Goal: Information Seeking & Learning: Understand process/instructions

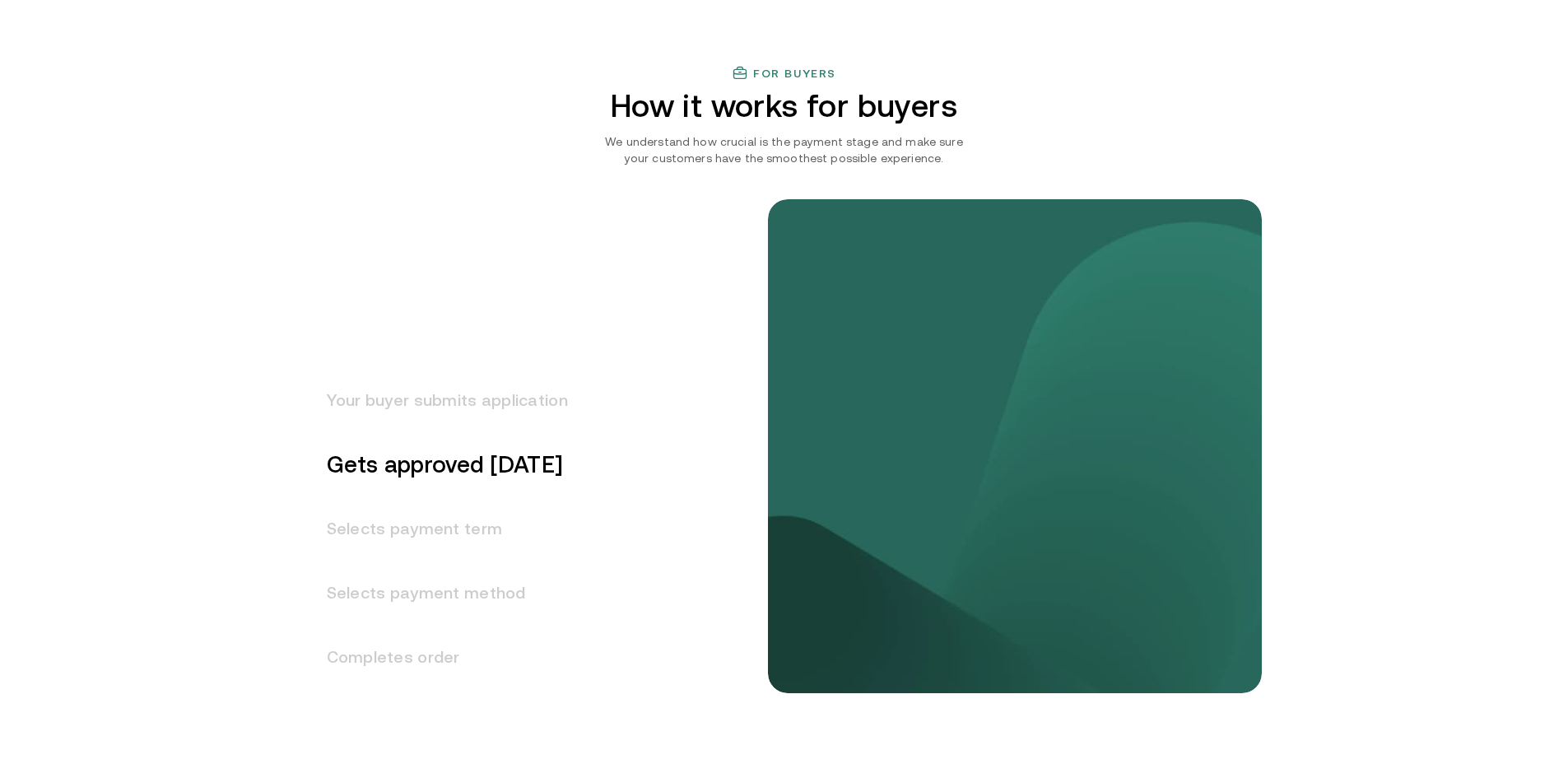
scroll to position [2141, 0]
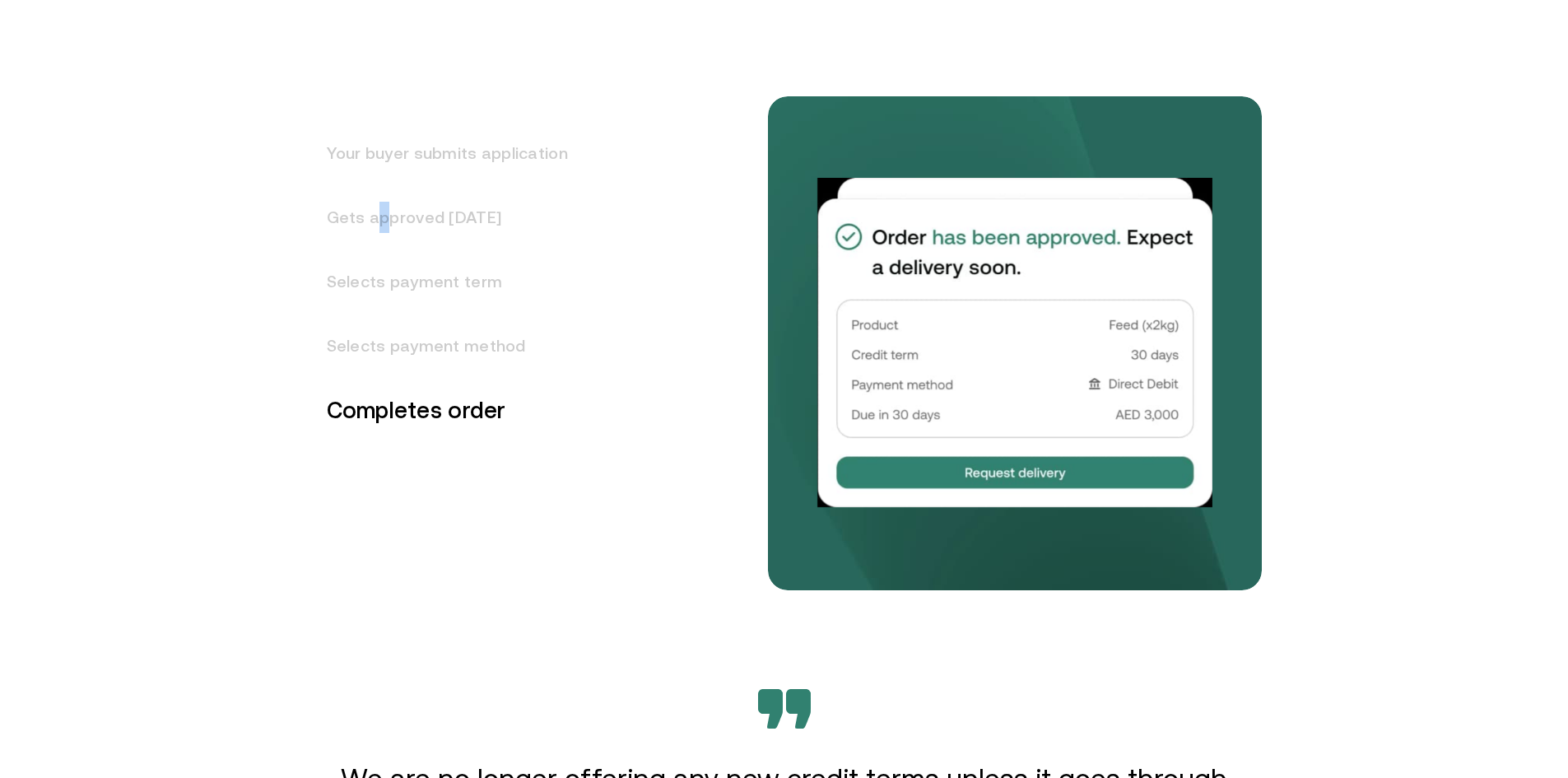
click at [388, 213] on h3 "Gets approved [DATE]" at bounding box center [438, 217] width 261 height 64
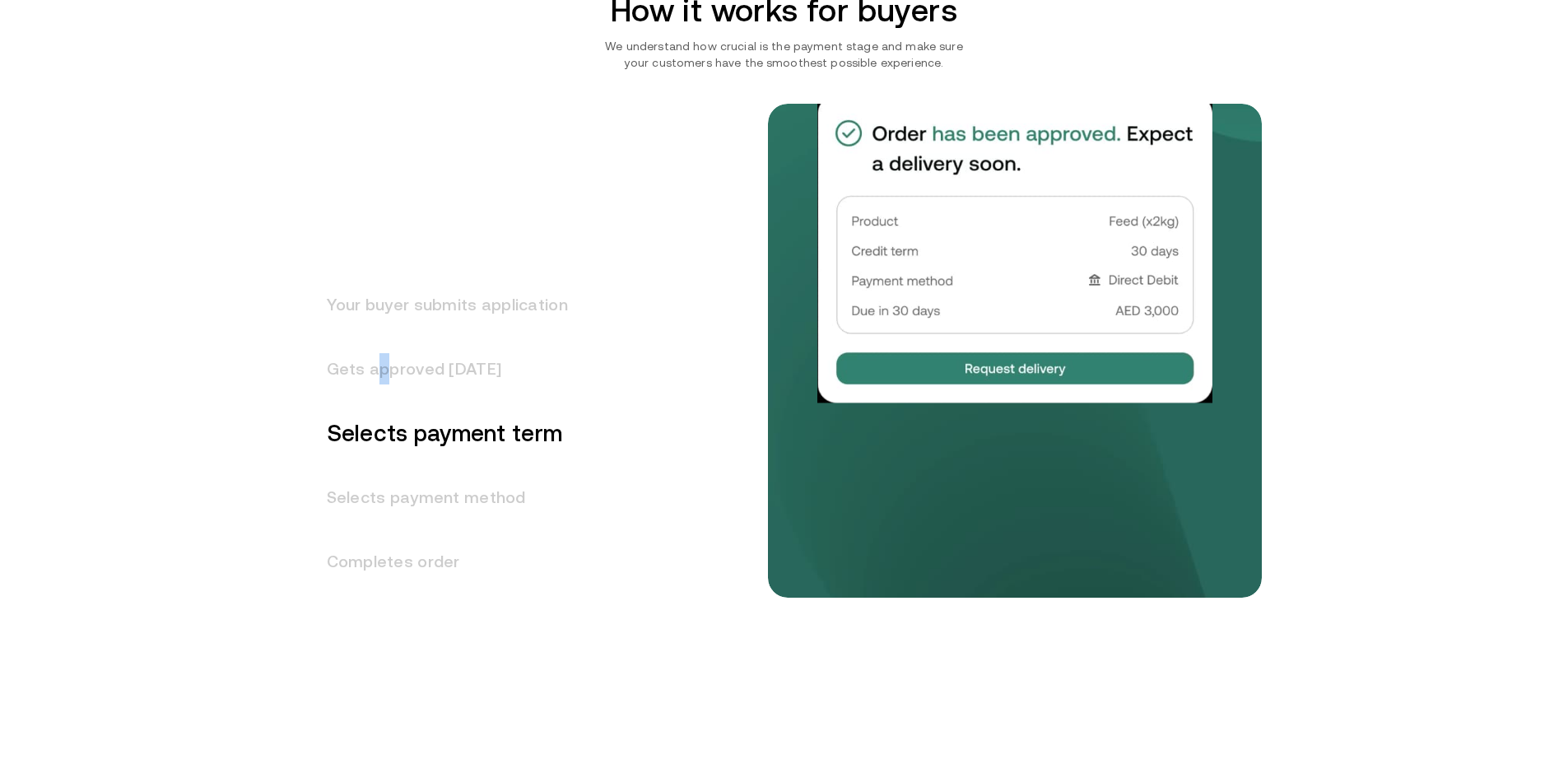
scroll to position [1969, 0]
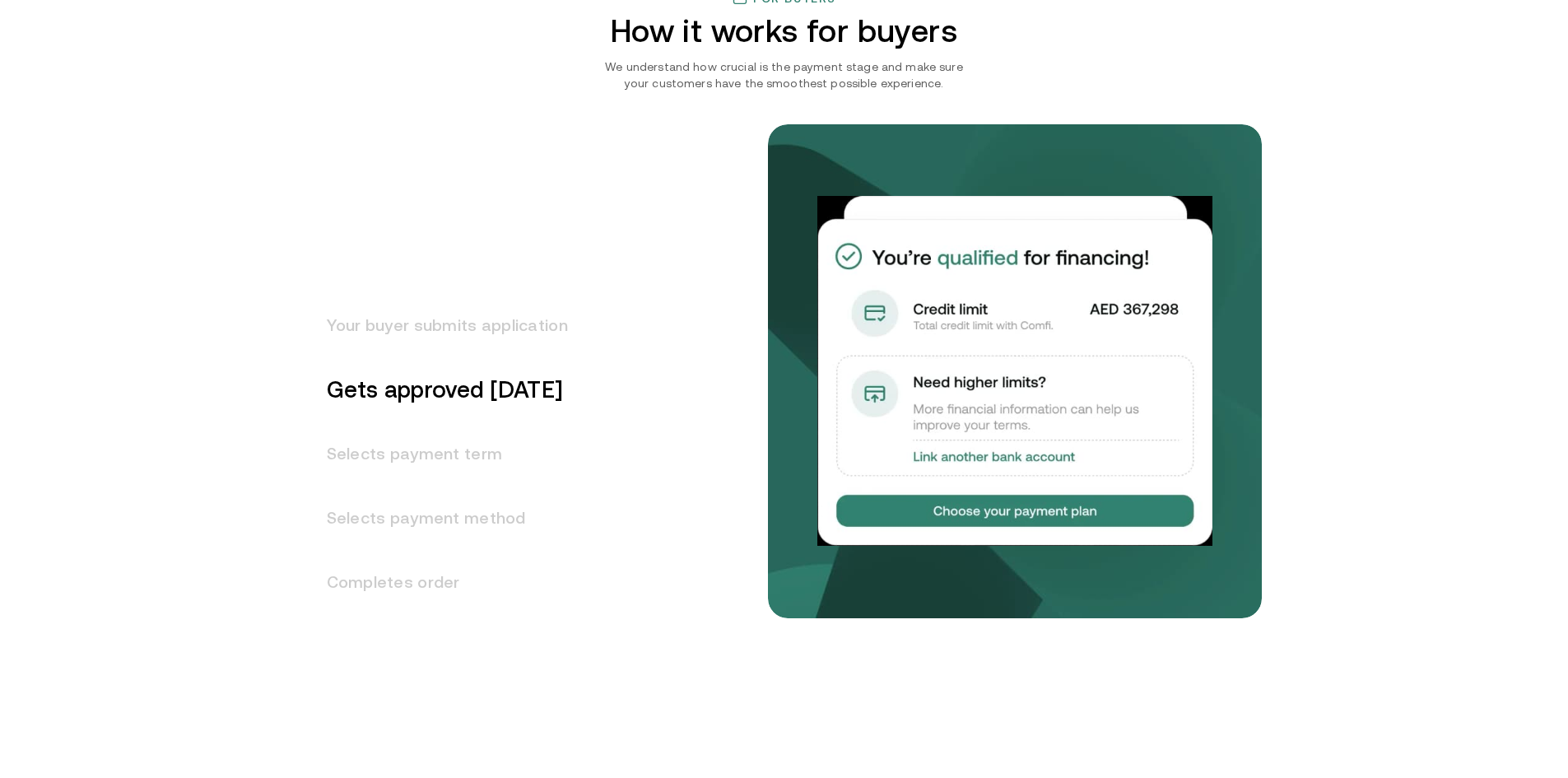
click at [393, 462] on h3 "Selects payment term" at bounding box center [438, 454] width 261 height 64
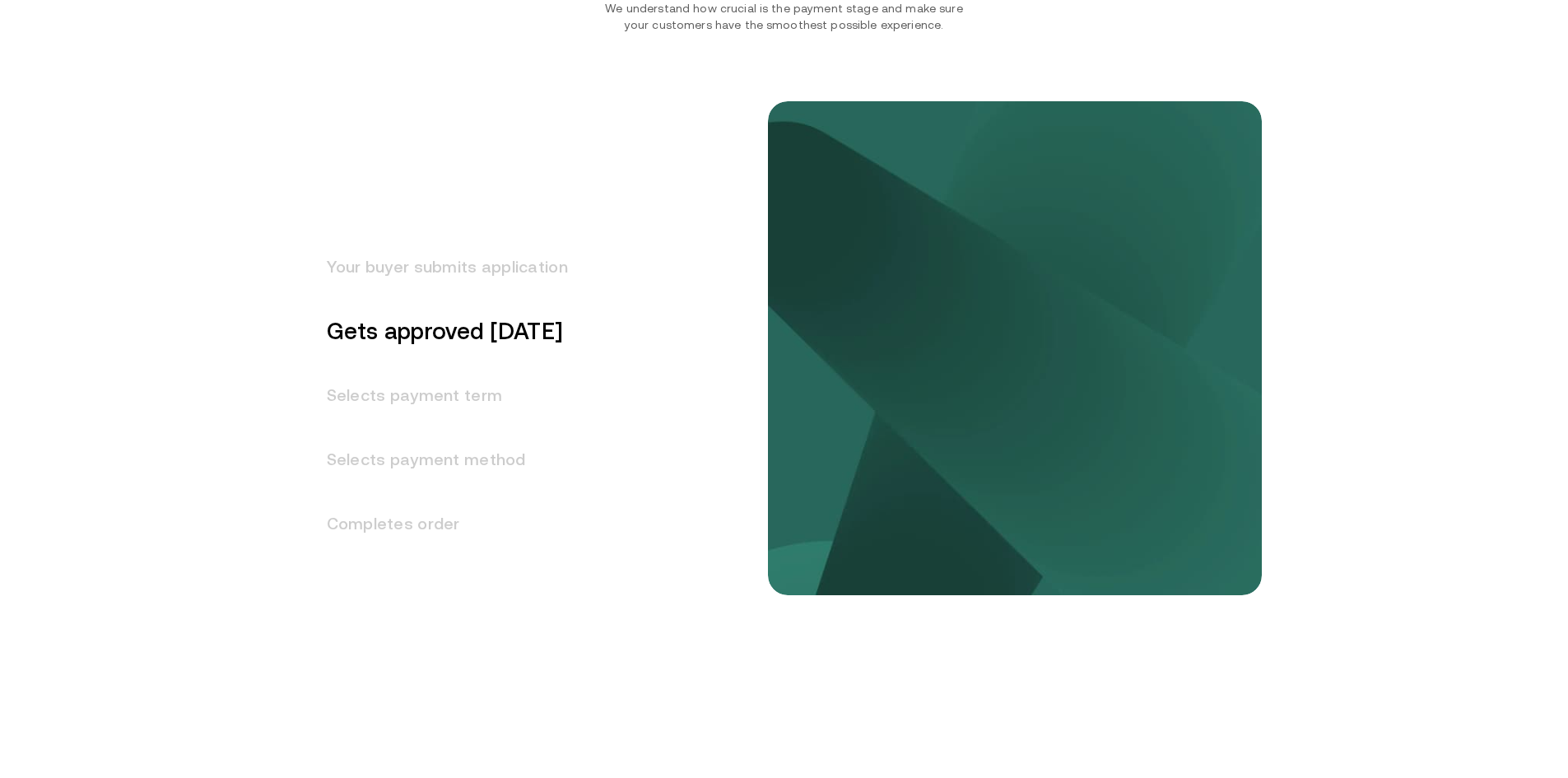
scroll to position [2033, 0]
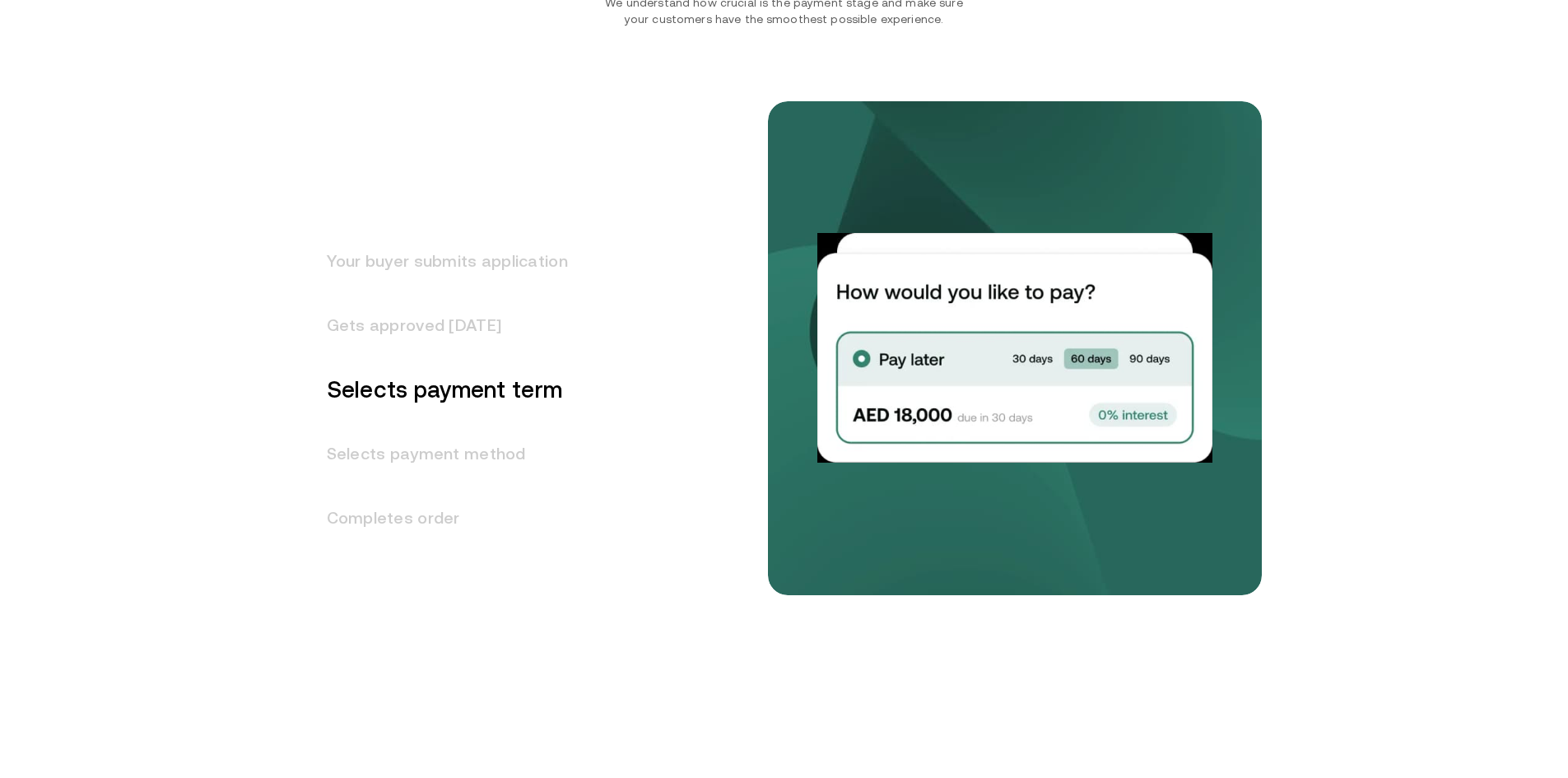
click at [383, 460] on h3 "Selects payment method" at bounding box center [438, 454] width 261 height 64
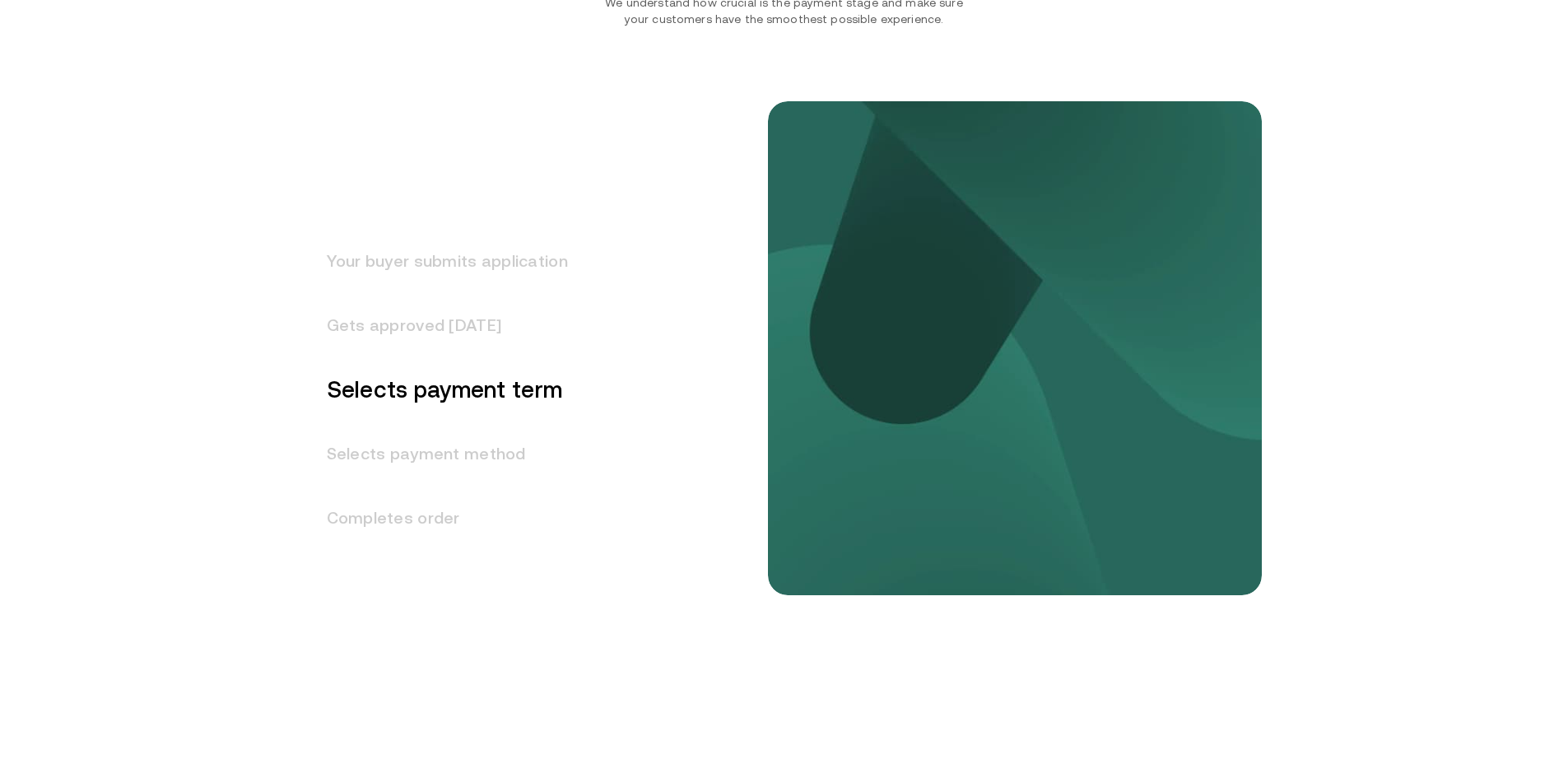
scroll to position [2098, 0]
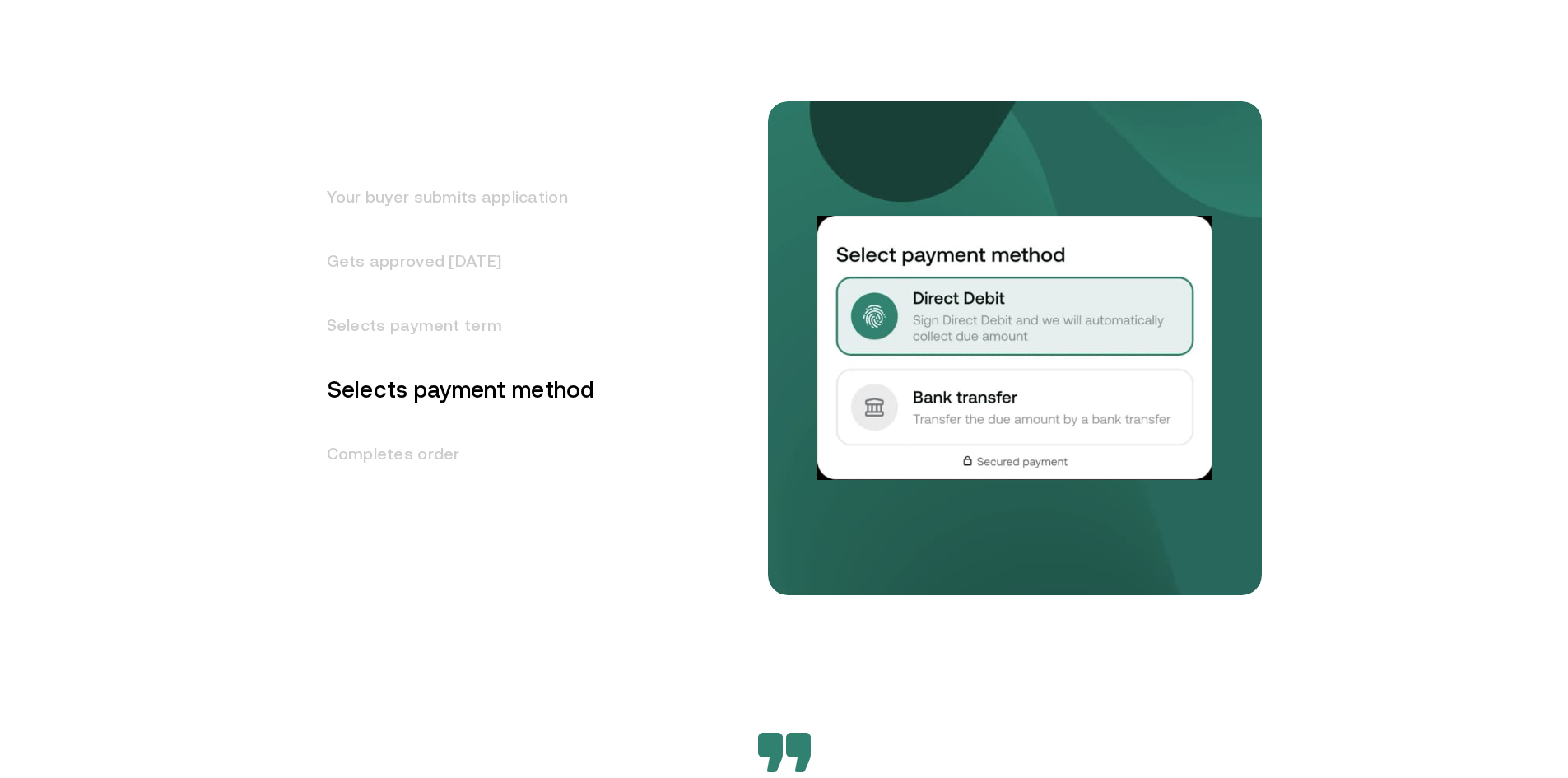
click at [385, 450] on h3 "Completes order" at bounding box center [451, 454] width 288 height 64
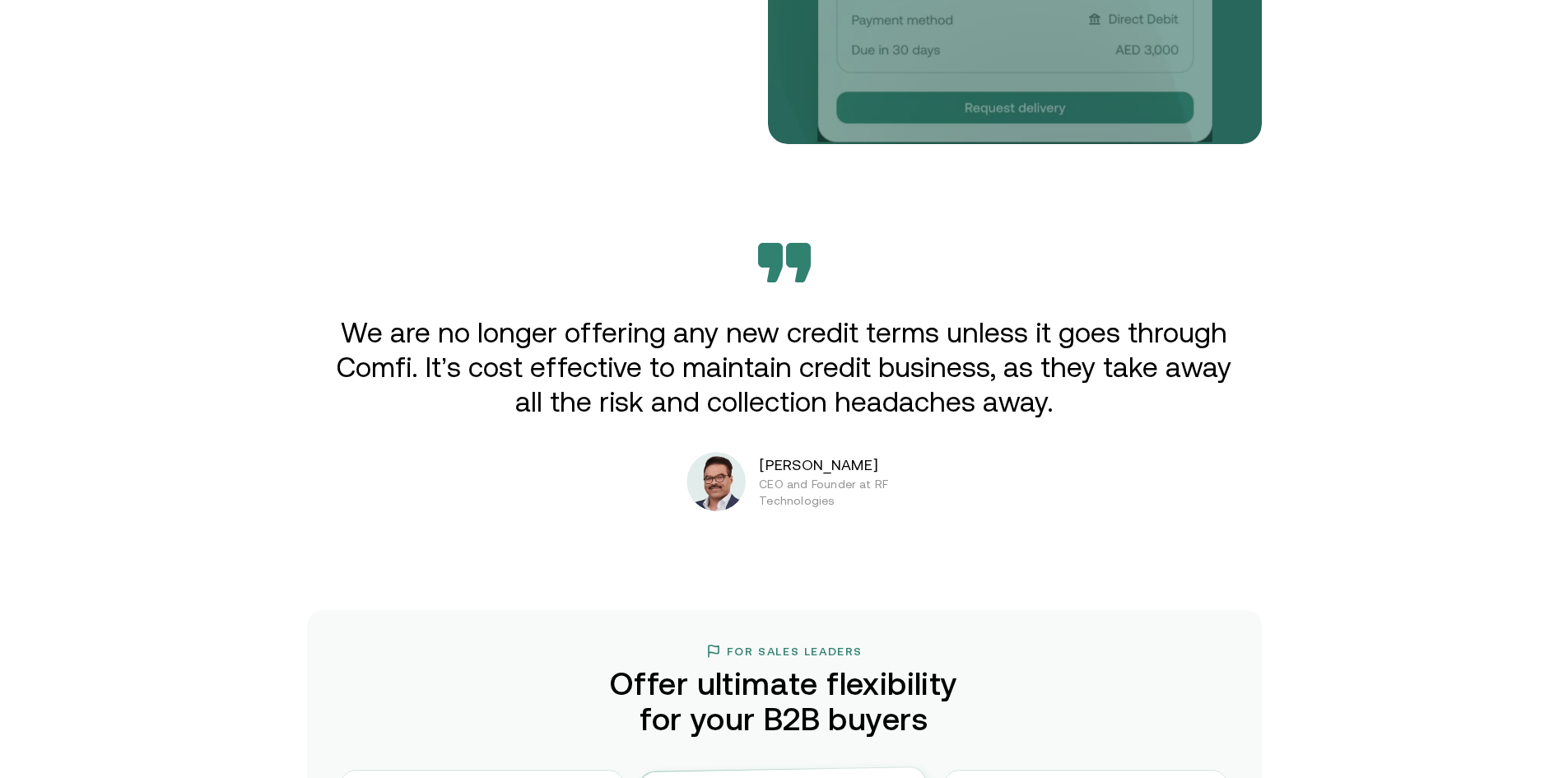
scroll to position [2657, 0]
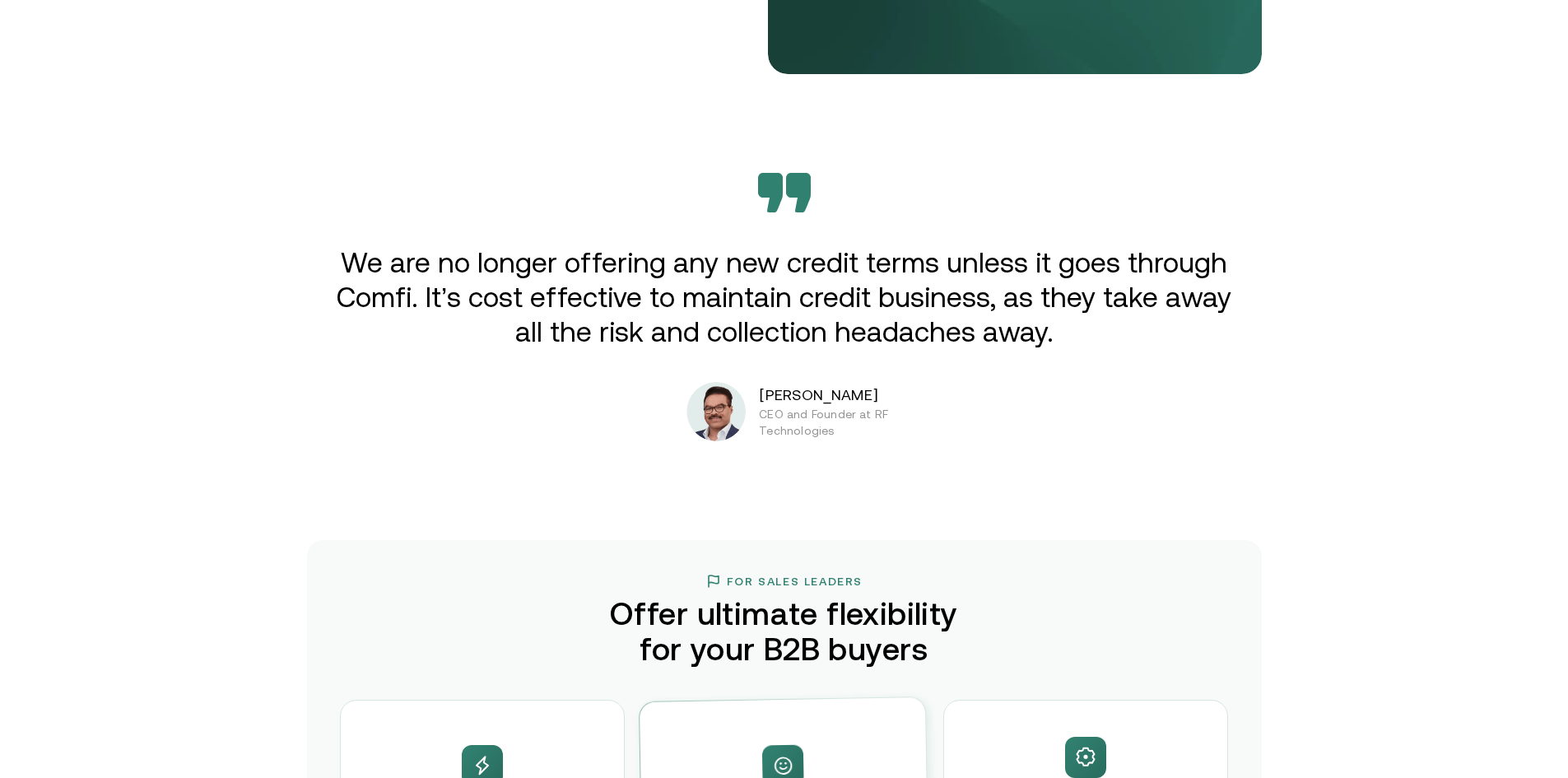
click at [458, 294] on p "We are no longer offering any new credit terms unless it goes through Comfi. It…" at bounding box center [784, 297] width 907 height 104
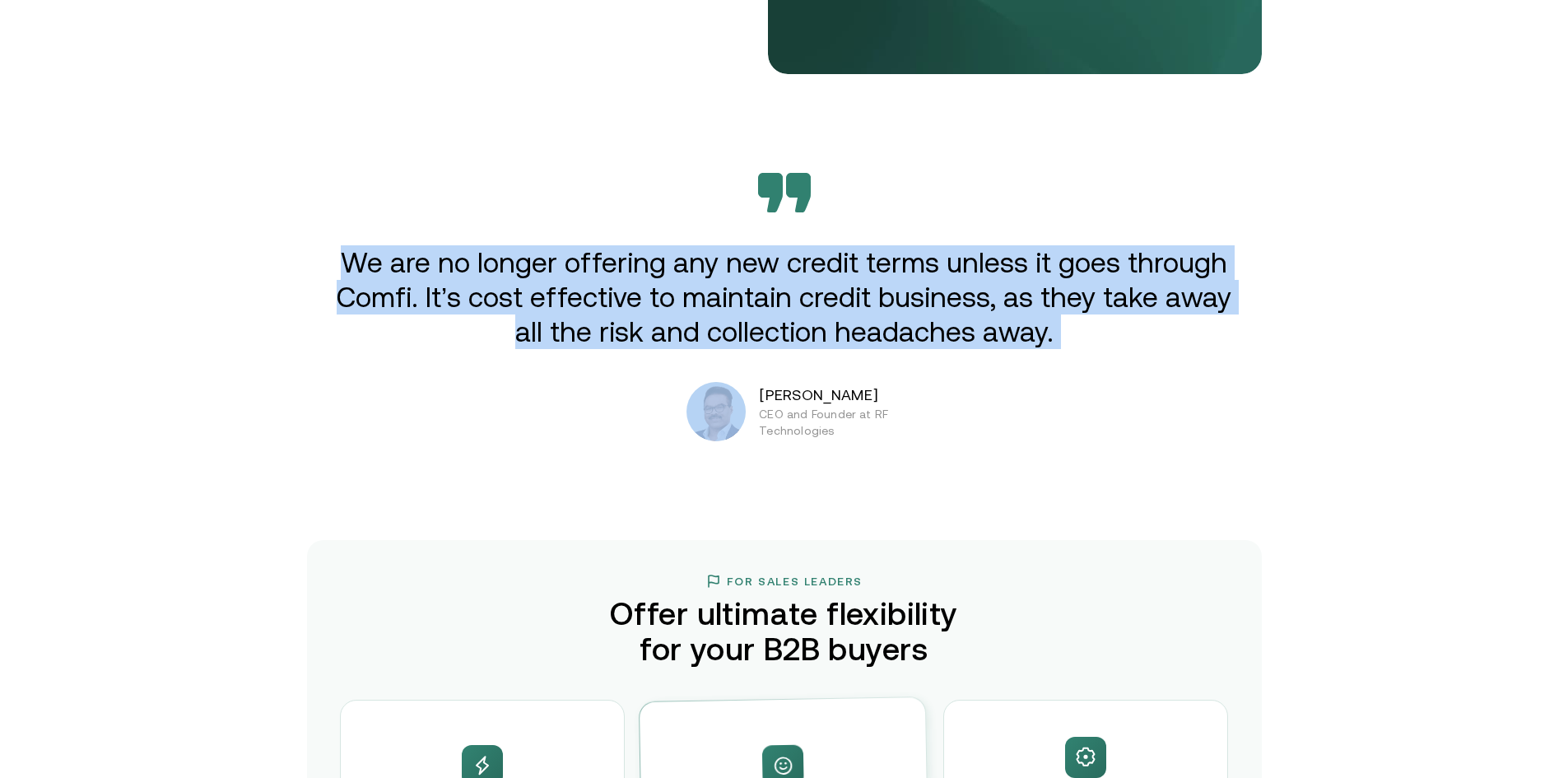
click at [458, 294] on p "We are no longer offering any new credit terms unless it goes through Comfi. It…" at bounding box center [784, 297] width 907 height 104
click at [461, 283] on p "We are no longer offering any new credit terms unless it goes through Comfi. It…" at bounding box center [784, 297] width 907 height 104
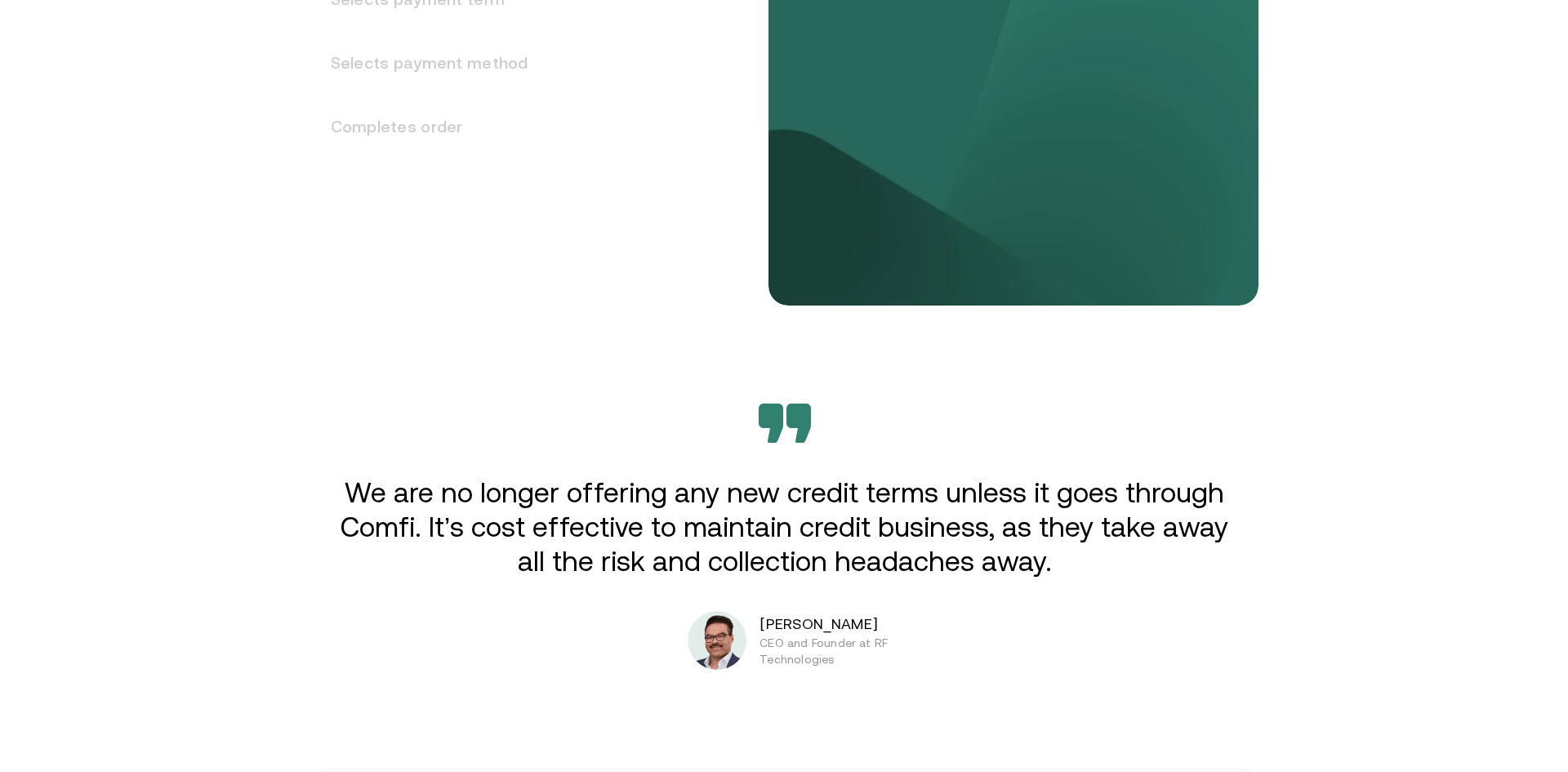
scroll to position [0, 0]
